Goal: Information Seeking & Learning: Learn about a topic

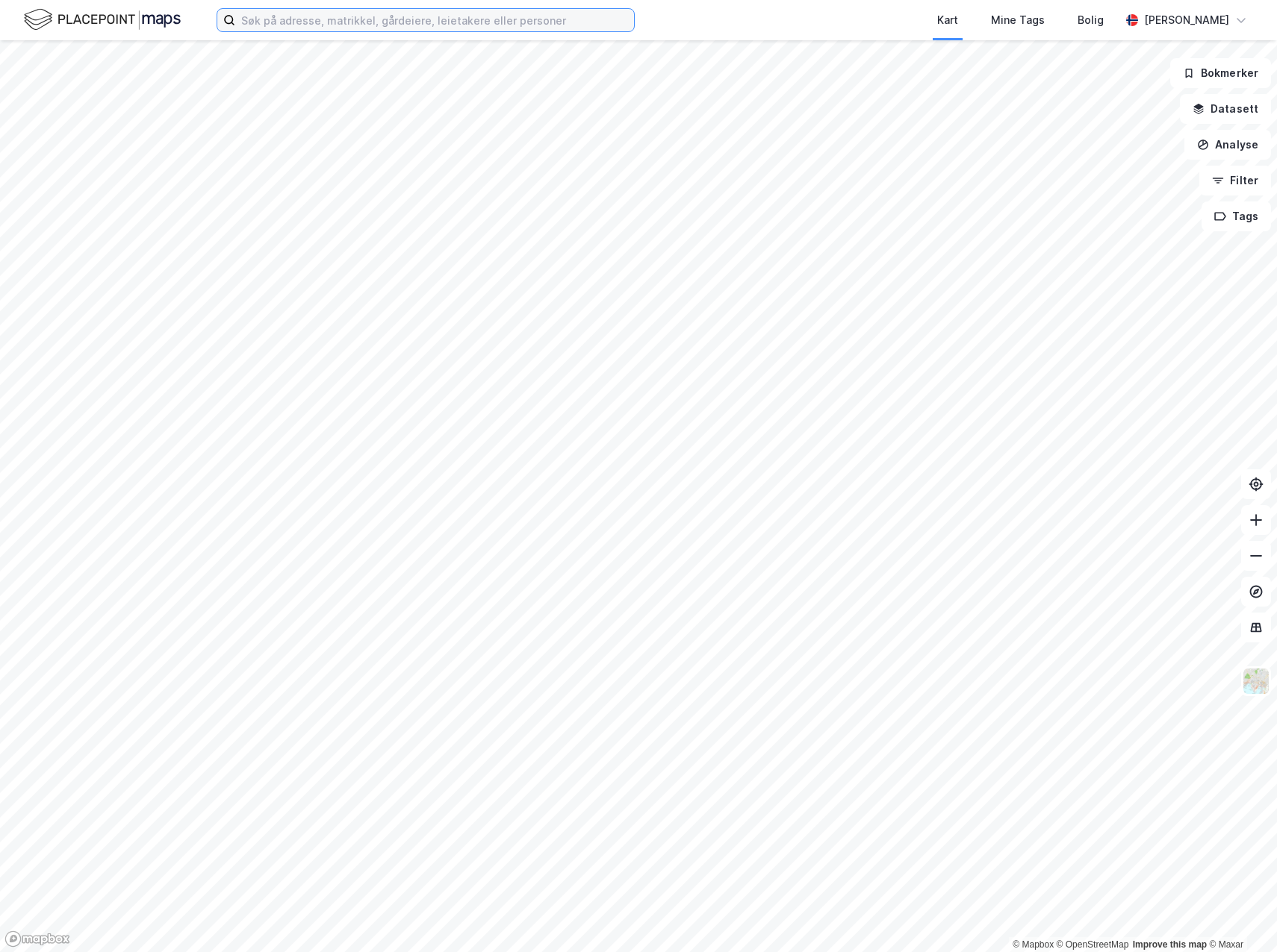
click at [434, 24] on input at bounding box center [434, 20] width 399 height 23
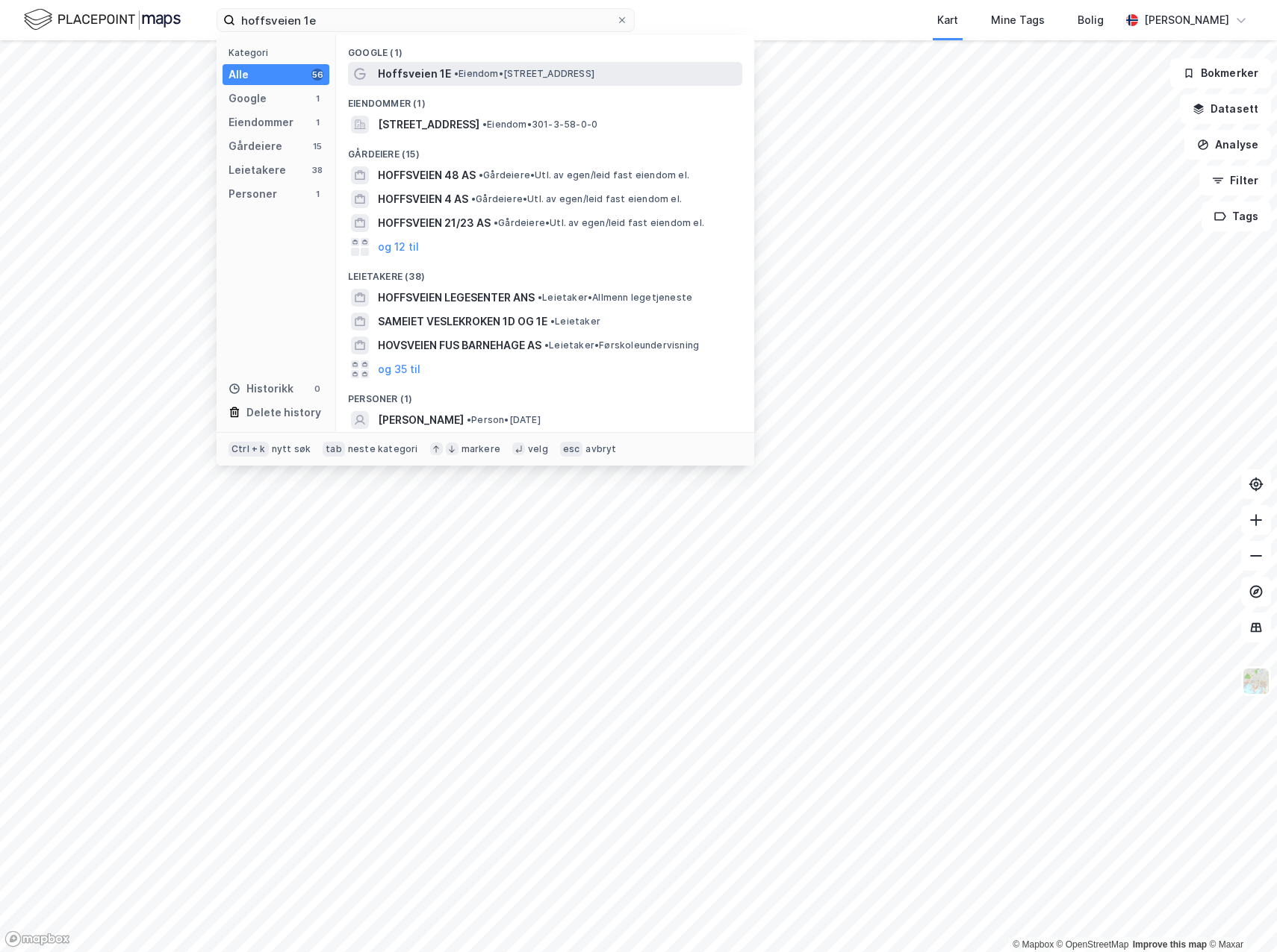
click at [445, 72] on span "Hoffsveien 1E" at bounding box center [414, 74] width 73 height 18
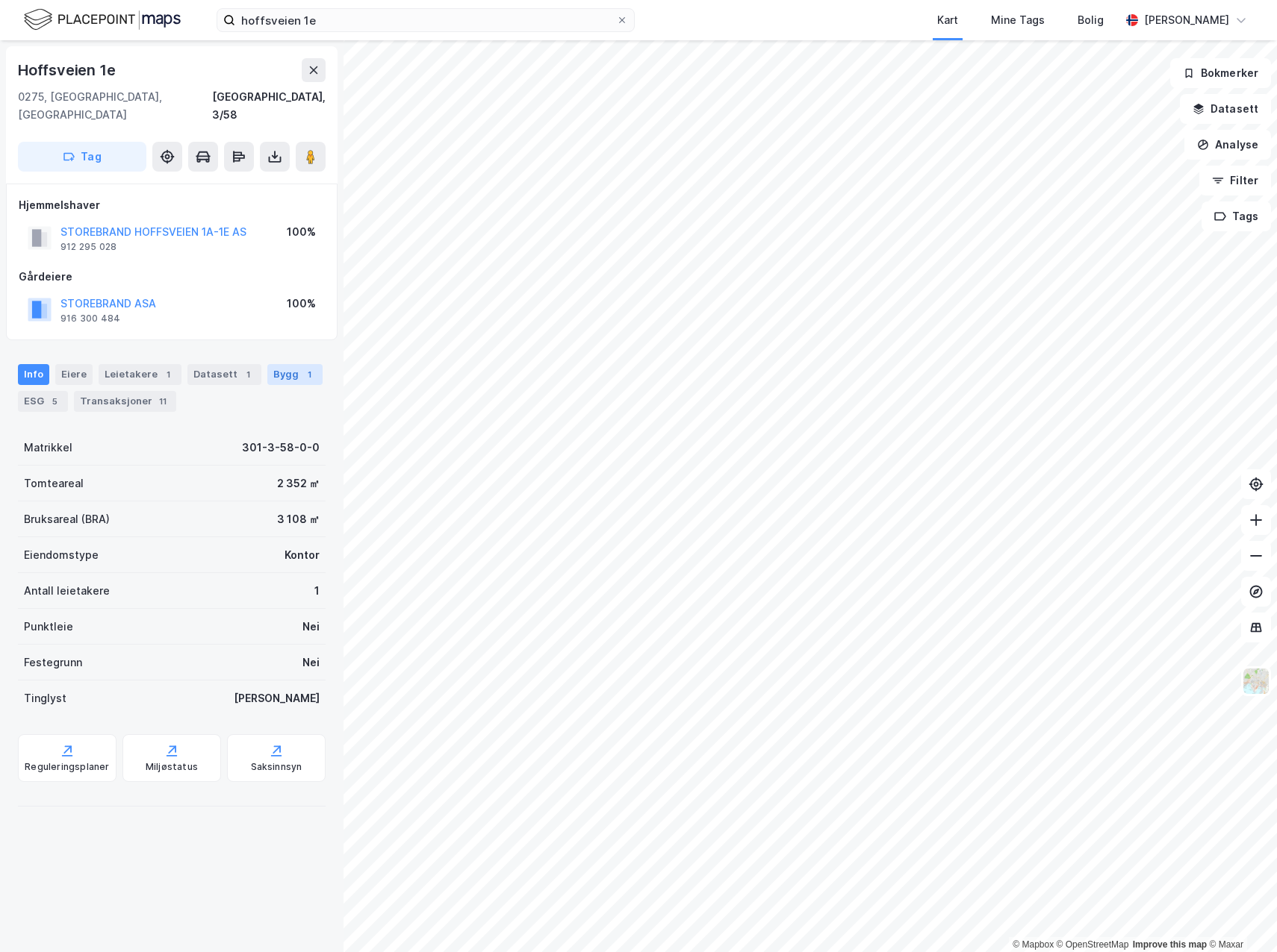
click at [288, 364] on div "Bygg 1" at bounding box center [295, 374] width 55 height 21
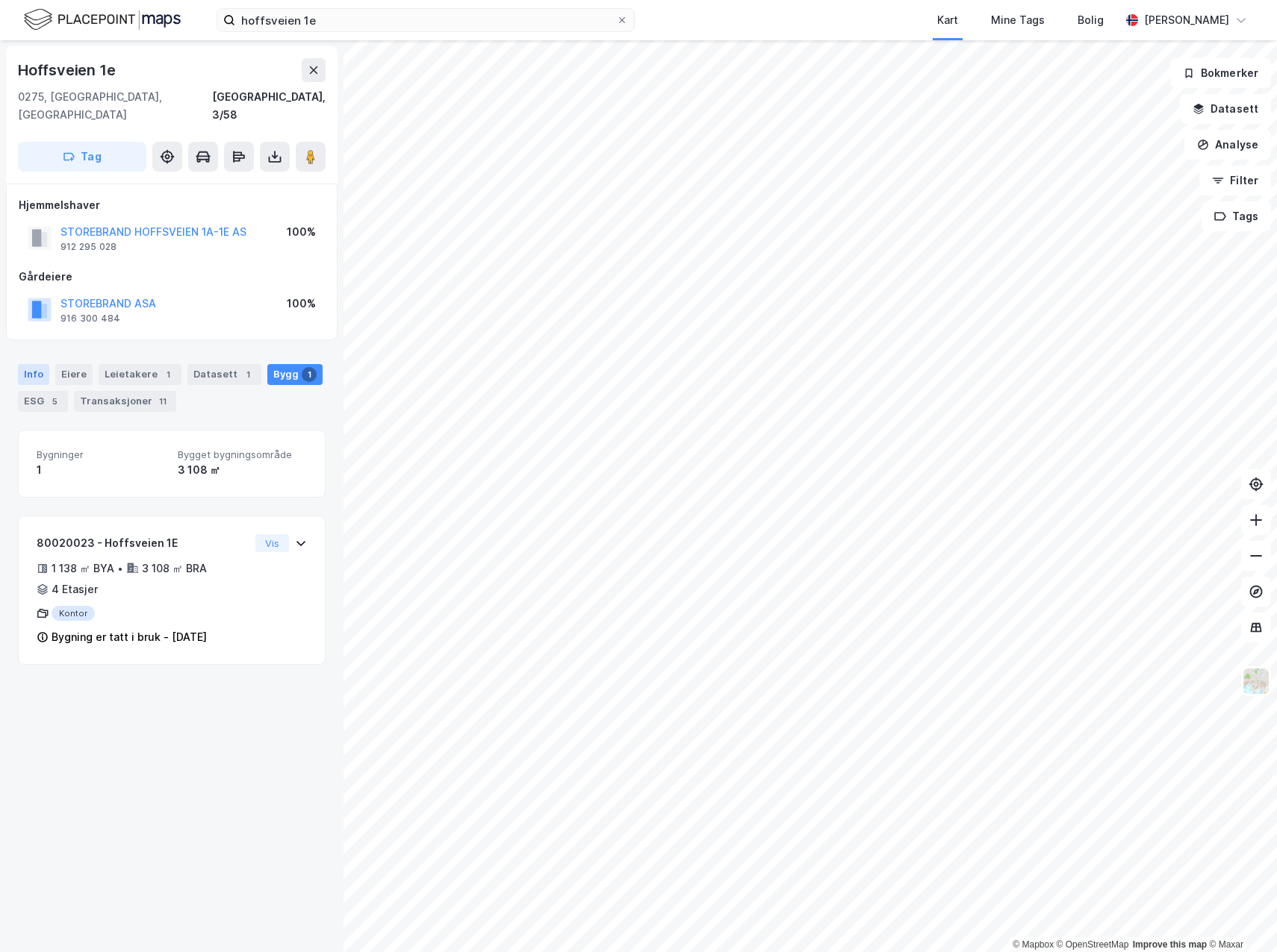
click at [33, 364] on div "Info" at bounding box center [33, 374] width 32 height 21
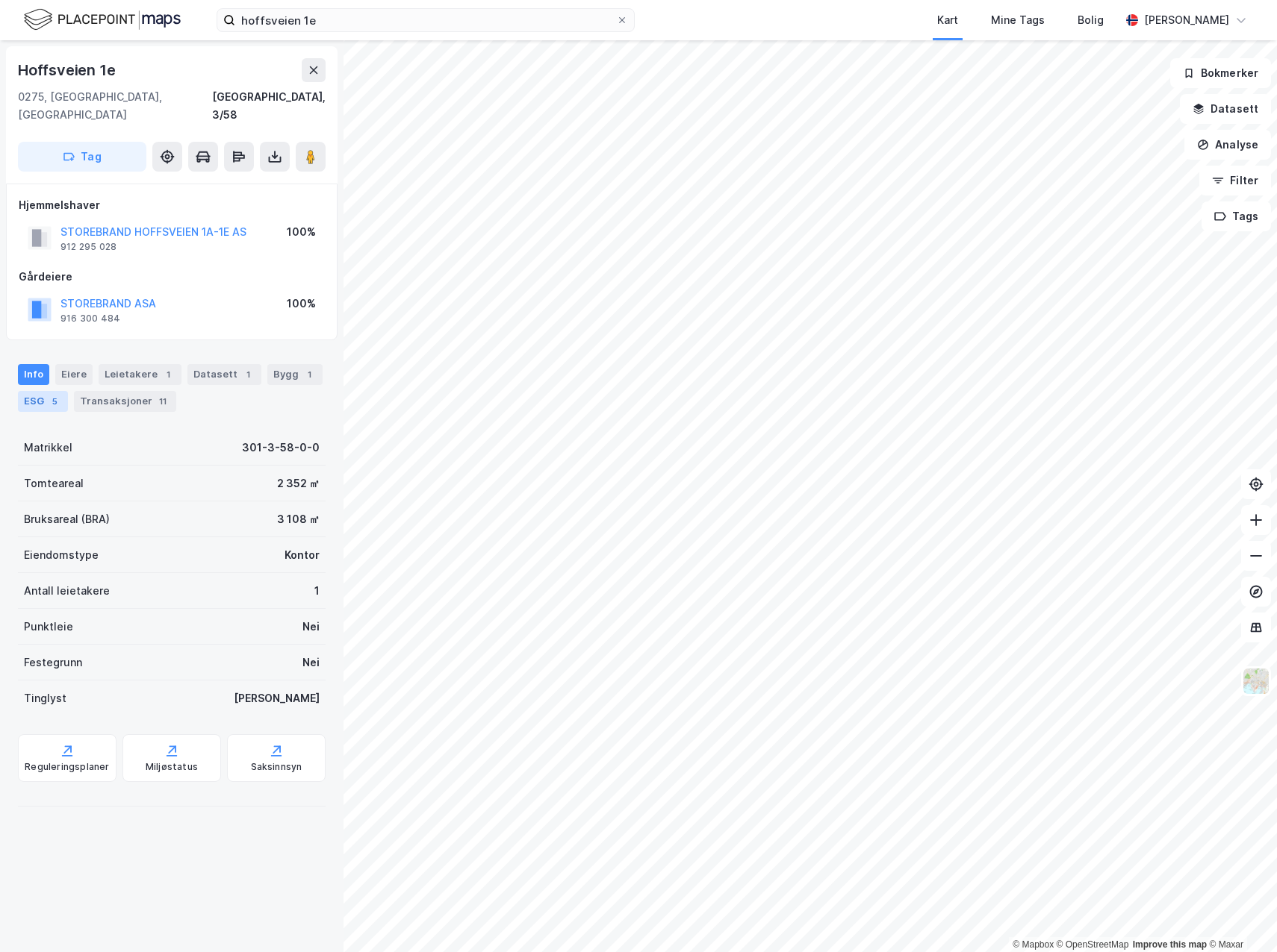
click at [45, 391] on div "ESG 5" at bounding box center [43, 401] width 50 height 21
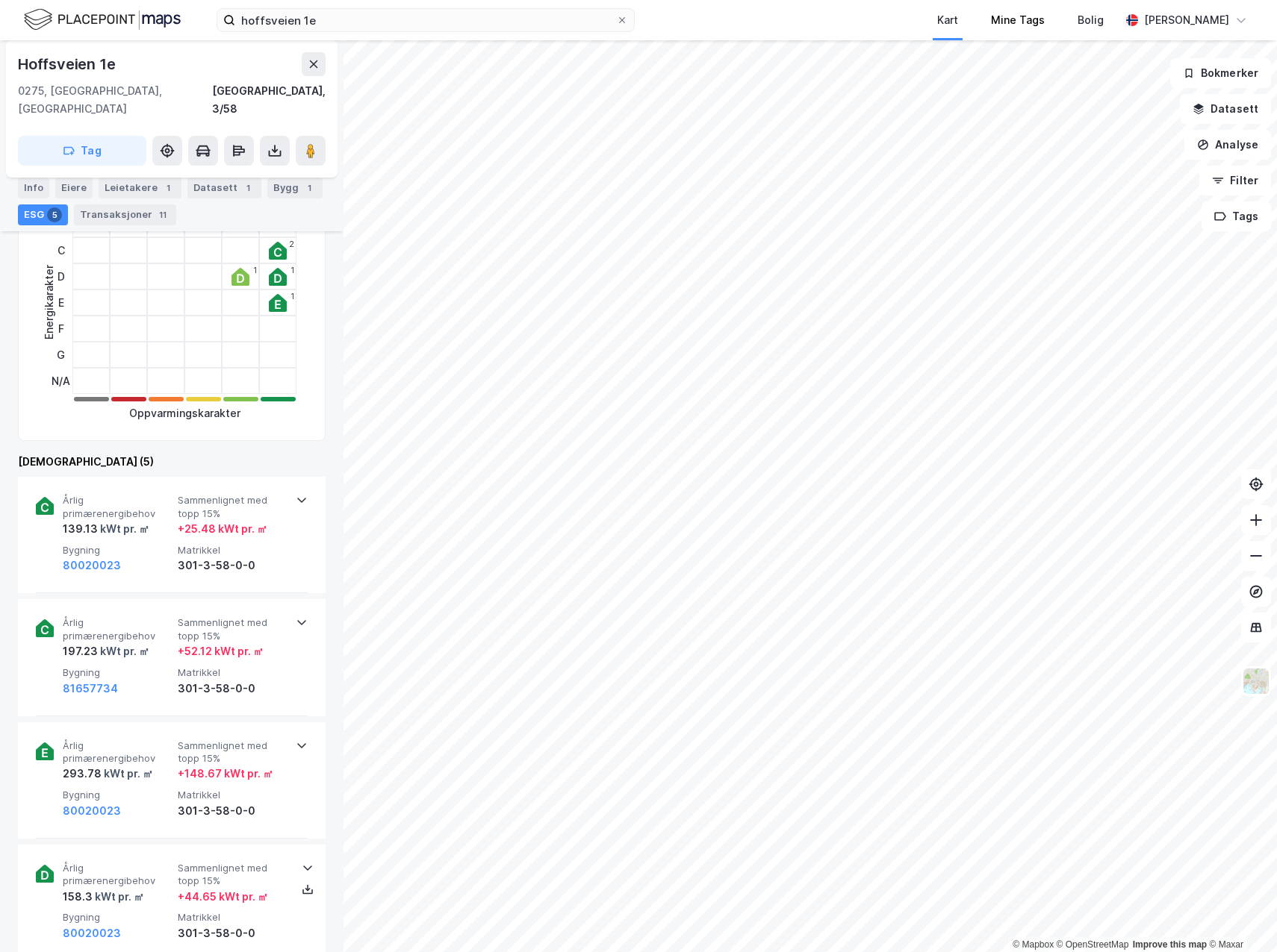
scroll to position [224, 0]
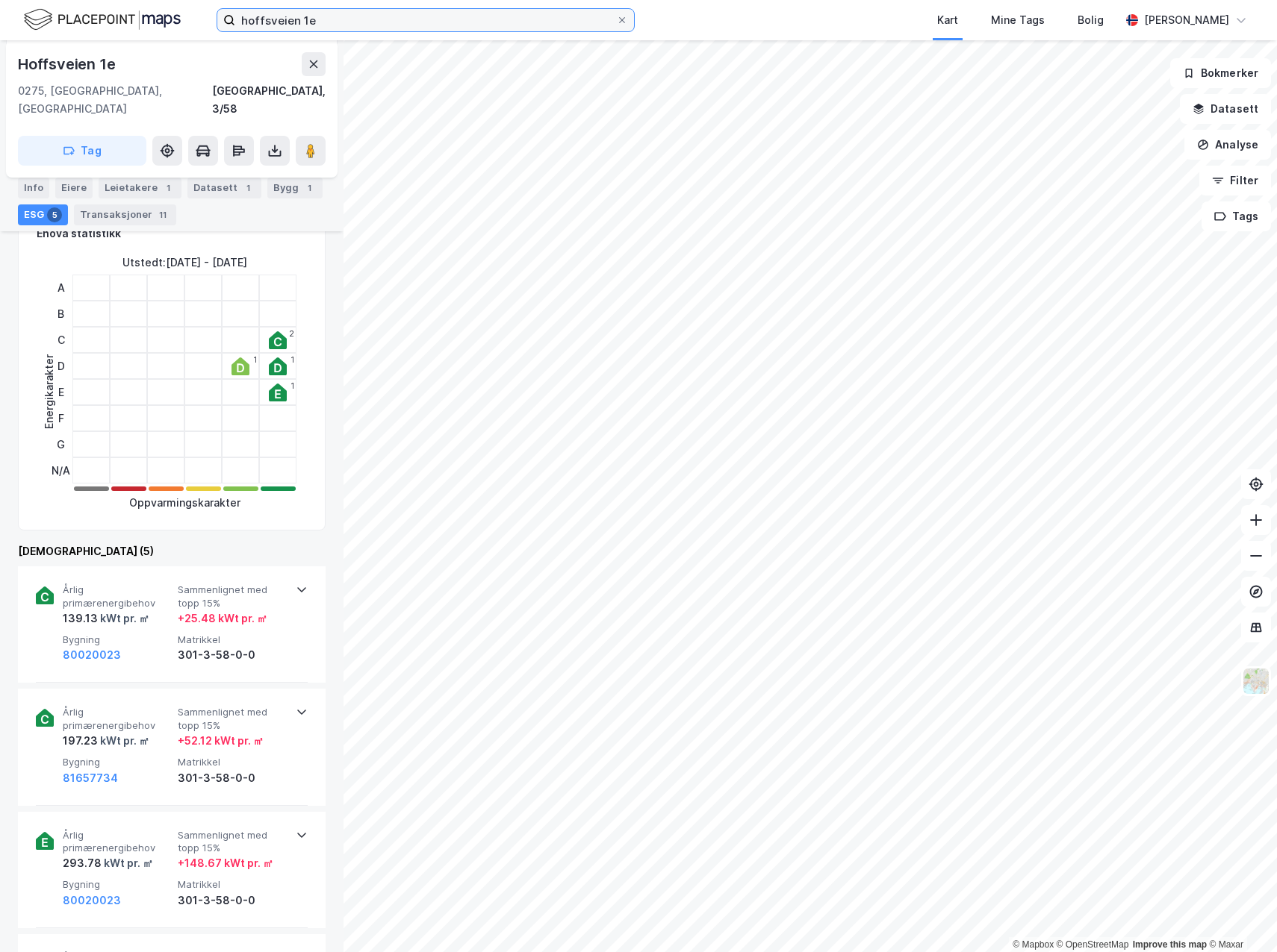
click at [285, 17] on input "hoffsveien 1e" at bounding box center [425, 20] width 381 height 23
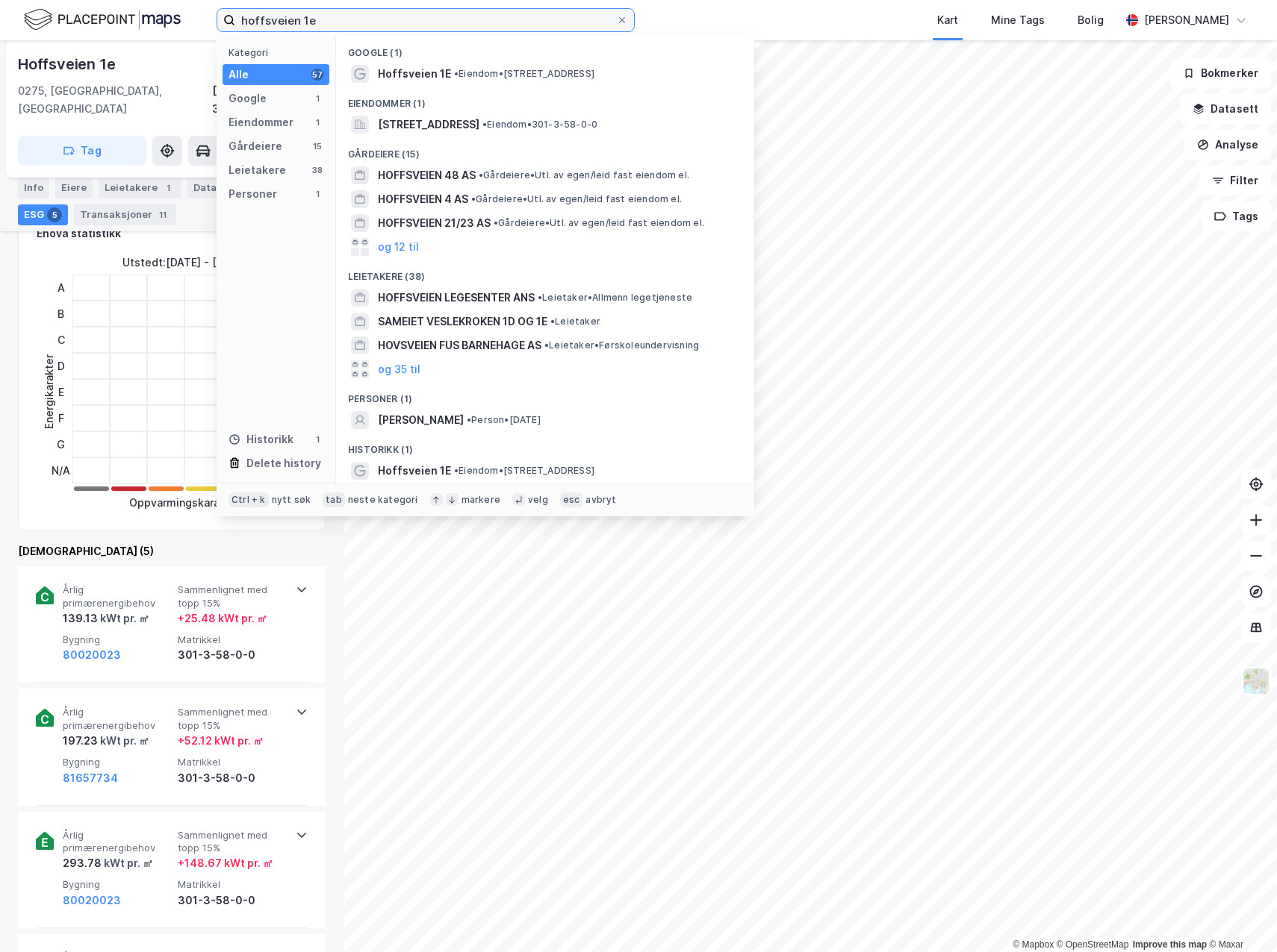
click at [285, 17] on input "hoffsveien 1e" at bounding box center [425, 20] width 381 height 23
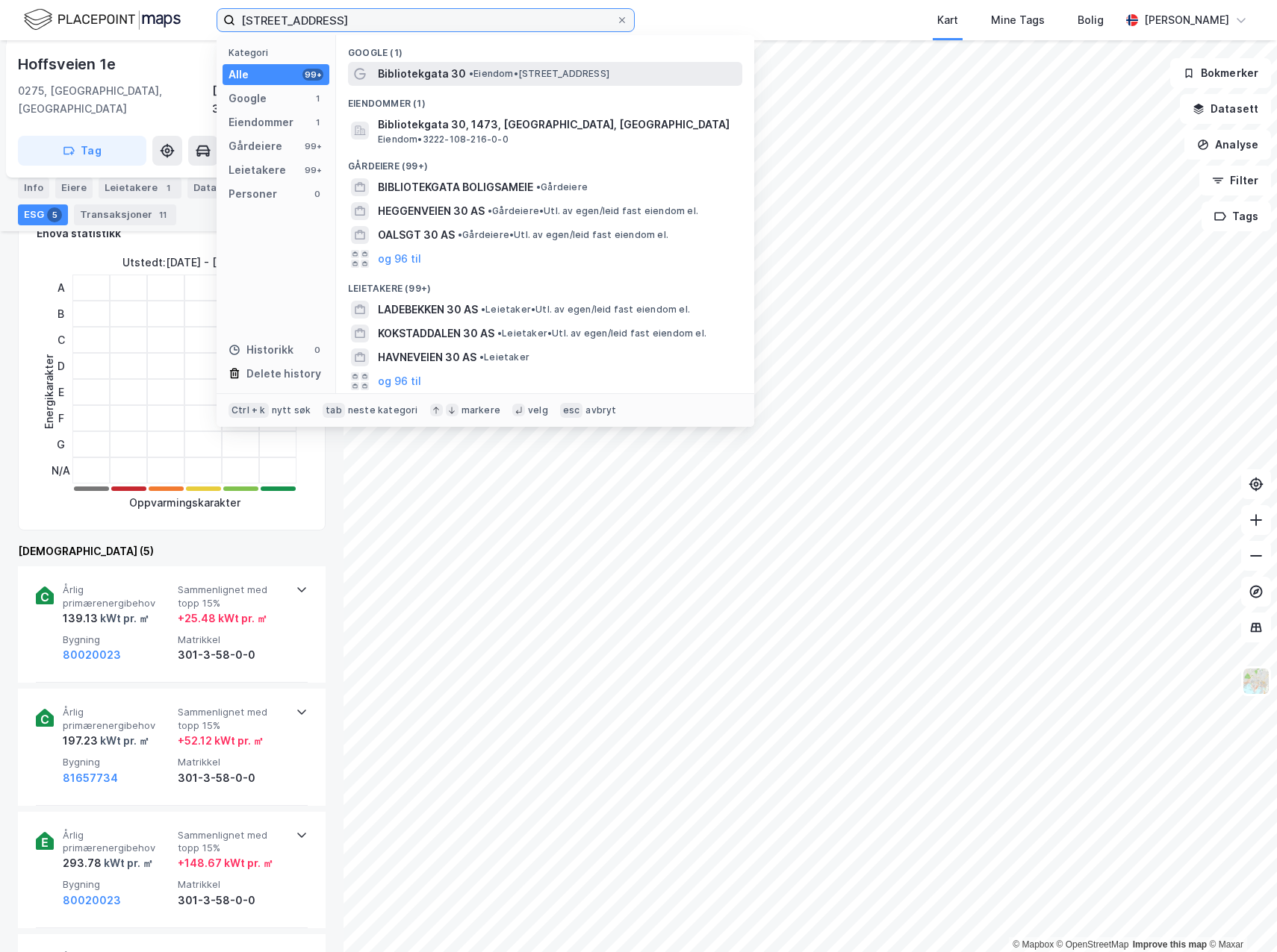
type input "[STREET_ADDRESS]"
click at [427, 62] on div "Bibliotekgata 30 • Eiendom • Bibliotekgata 30, 1473 Lørenskog" at bounding box center [545, 74] width 394 height 24
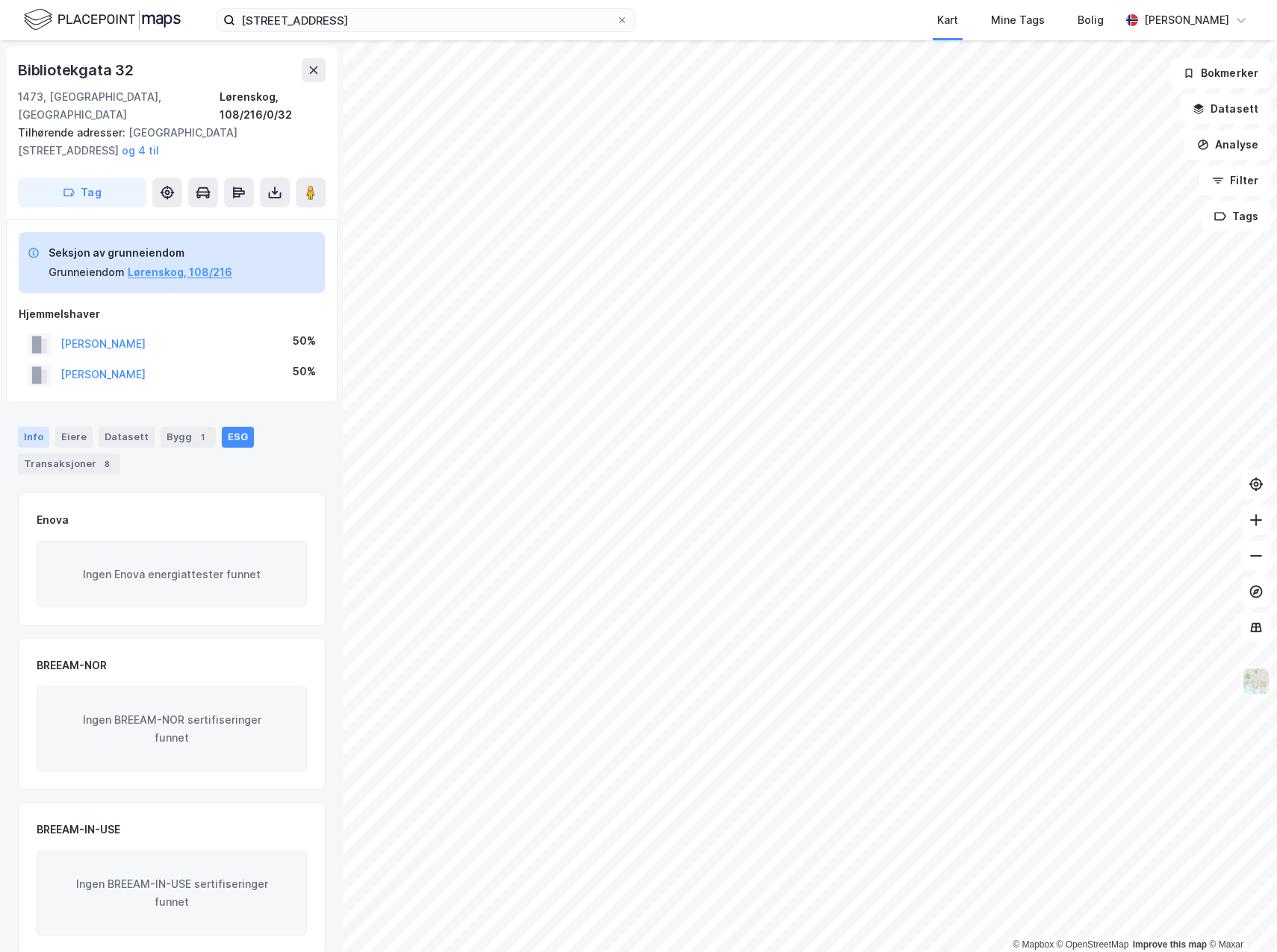
click at [36, 427] on div "Info" at bounding box center [33, 437] width 32 height 21
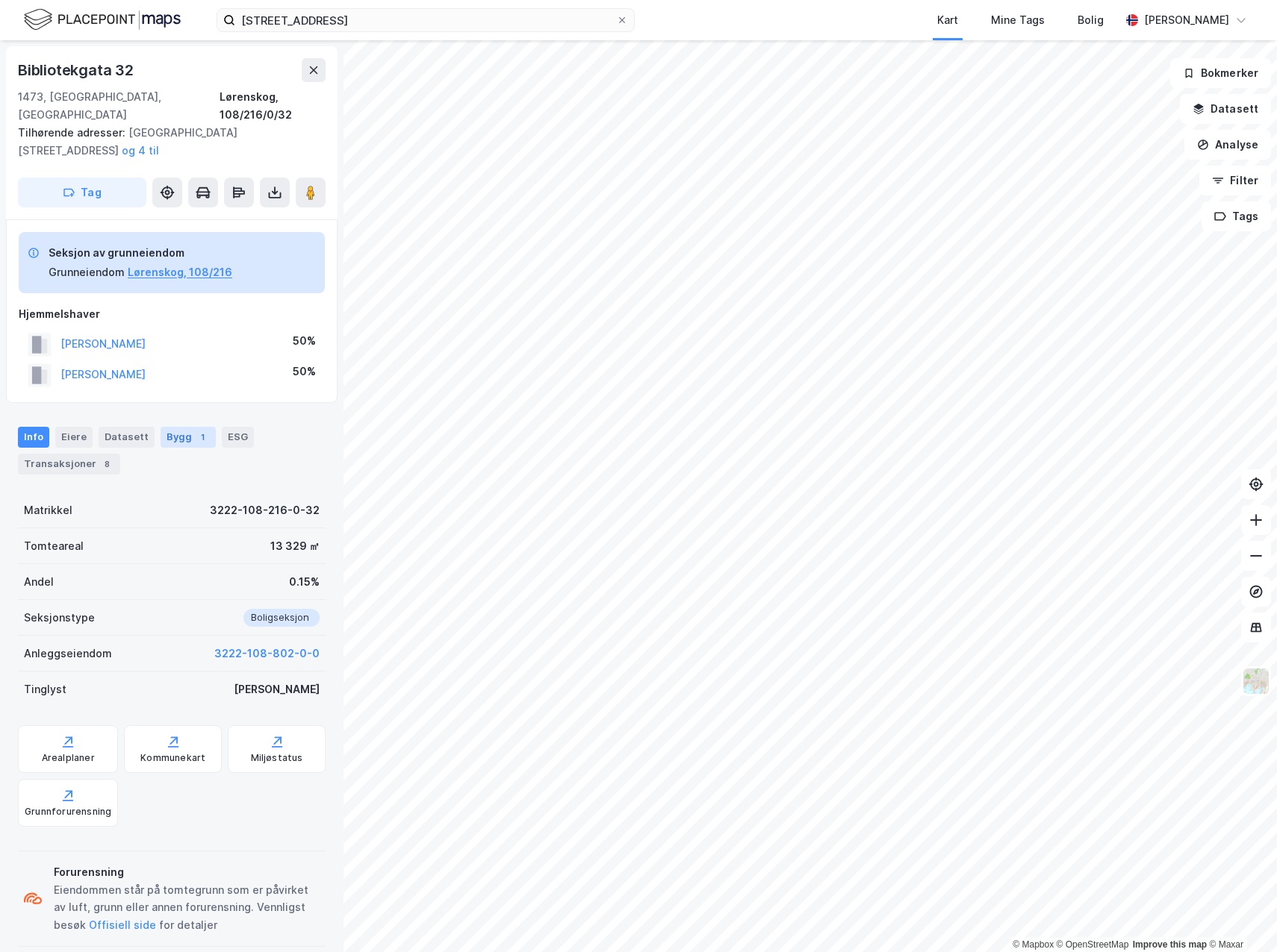
click at [194, 429] on div "1" at bounding box center [202, 437] width 15 height 15
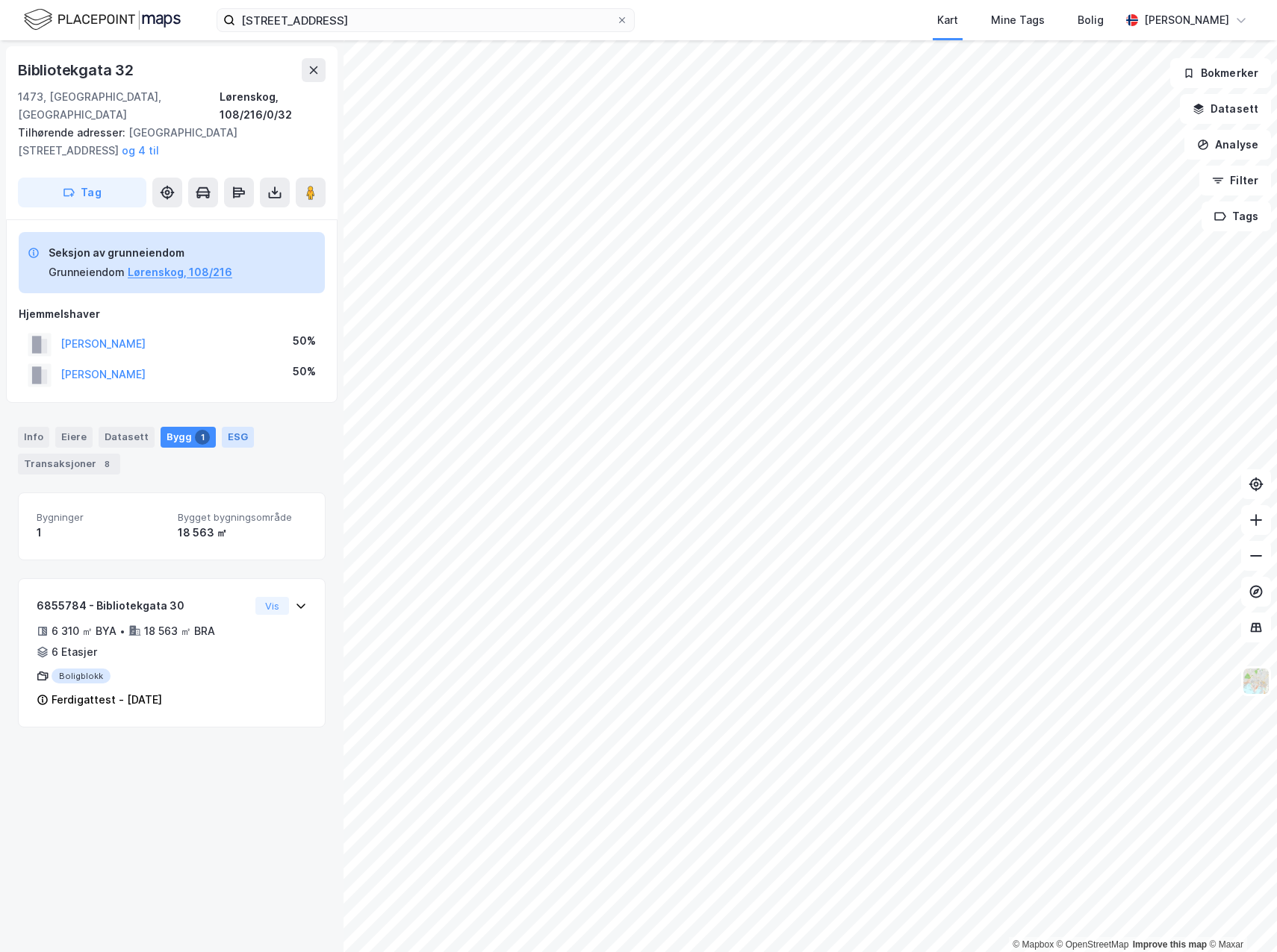
click at [229, 427] on div "ESG" at bounding box center [237, 437] width 32 height 21
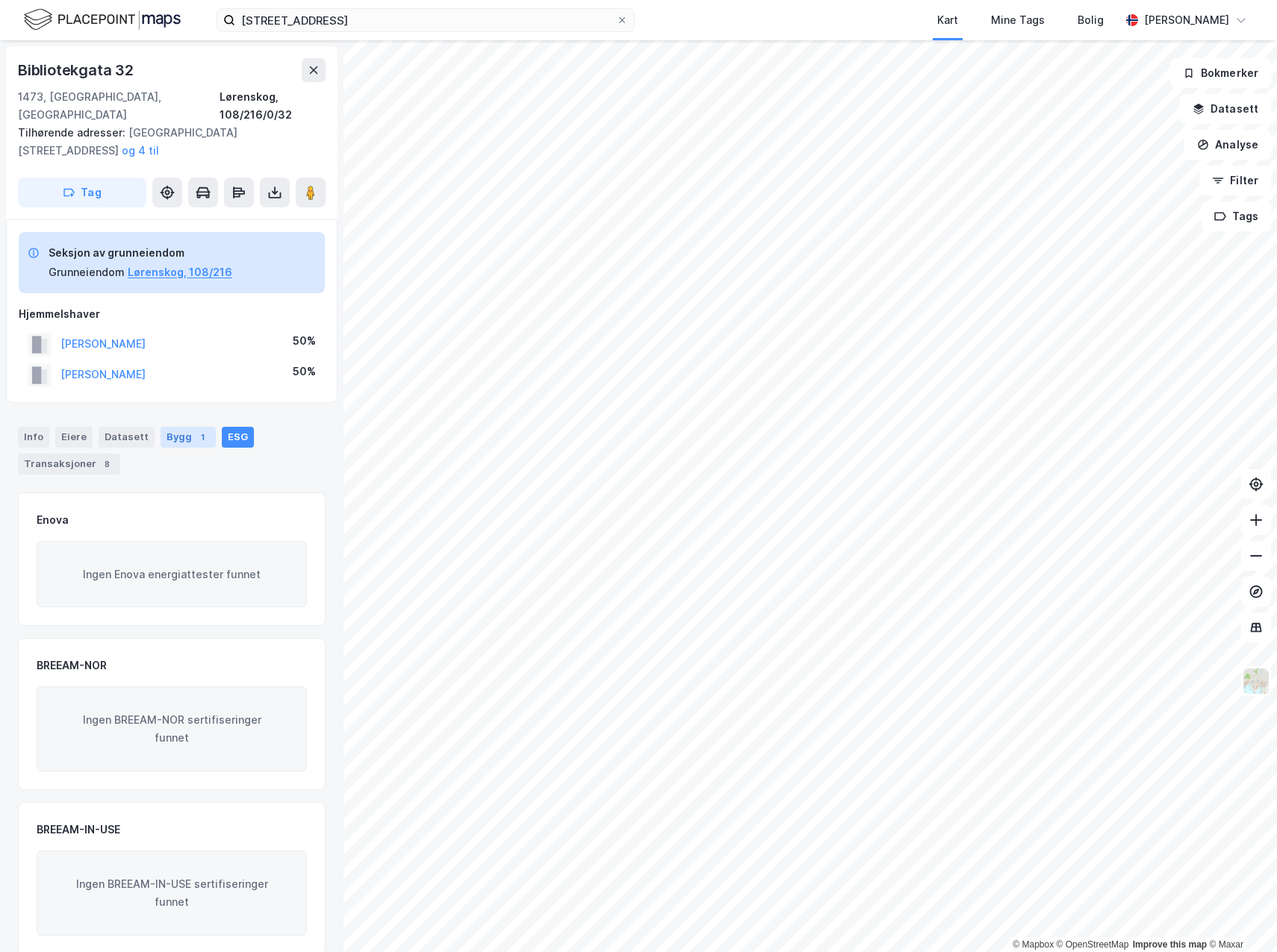
click at [179, 427] on div "Bygg 1" at bounding box center [187, 437] width 55 height 21
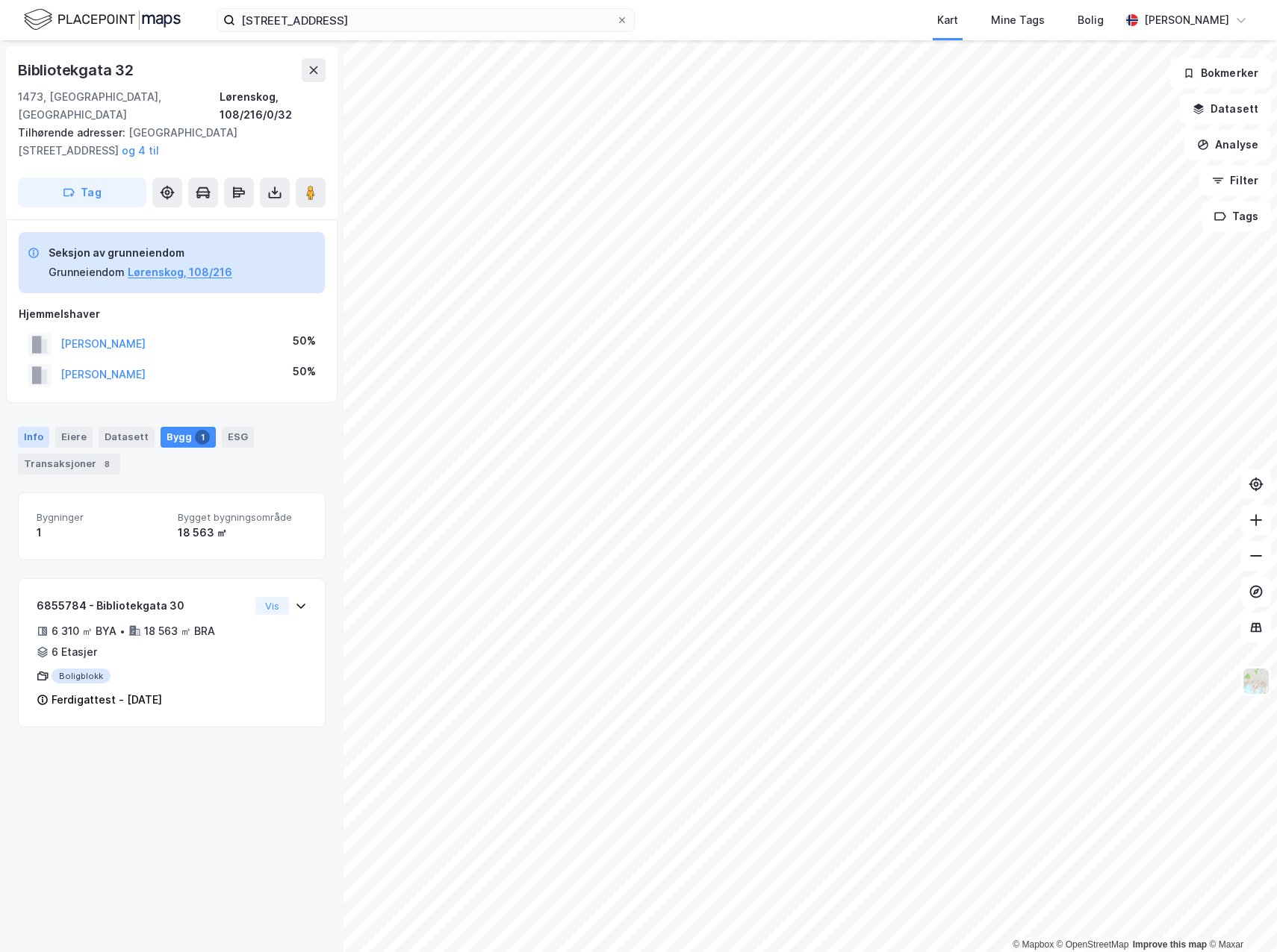
click at [20, 427] on div "Info" at bounding box center [33, 437] width 32 height 21
